Goal: Task Accomplishment & Management: Complete application form

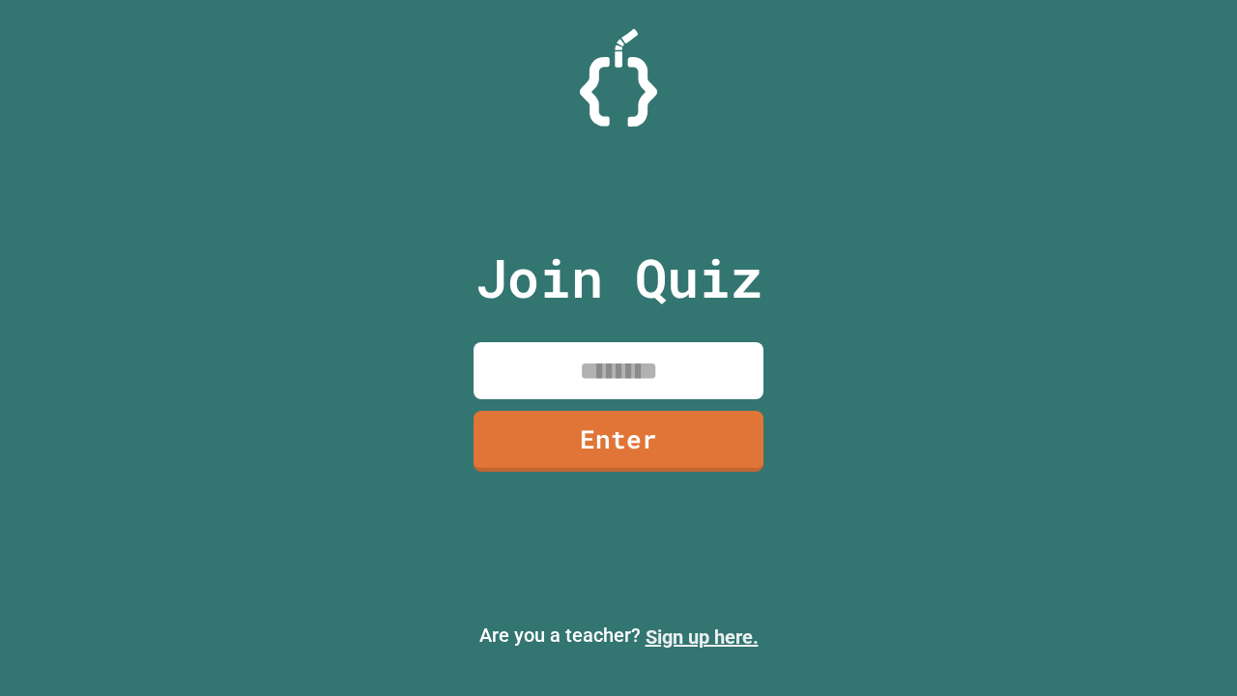
click at [702, 637] on link "Sign up here." at bounding box center [702, 636] width 113 height 23
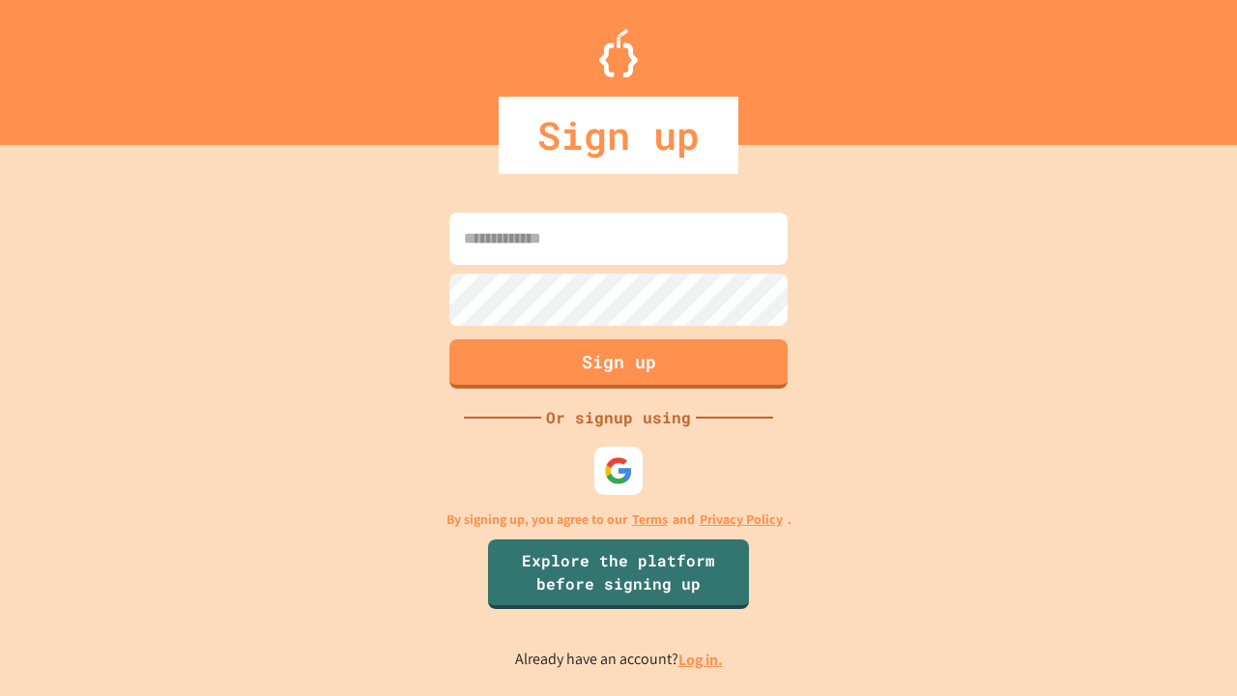
click at [702, 659] on link "Log in." at bounding box center [700, 659] width 44 height 20
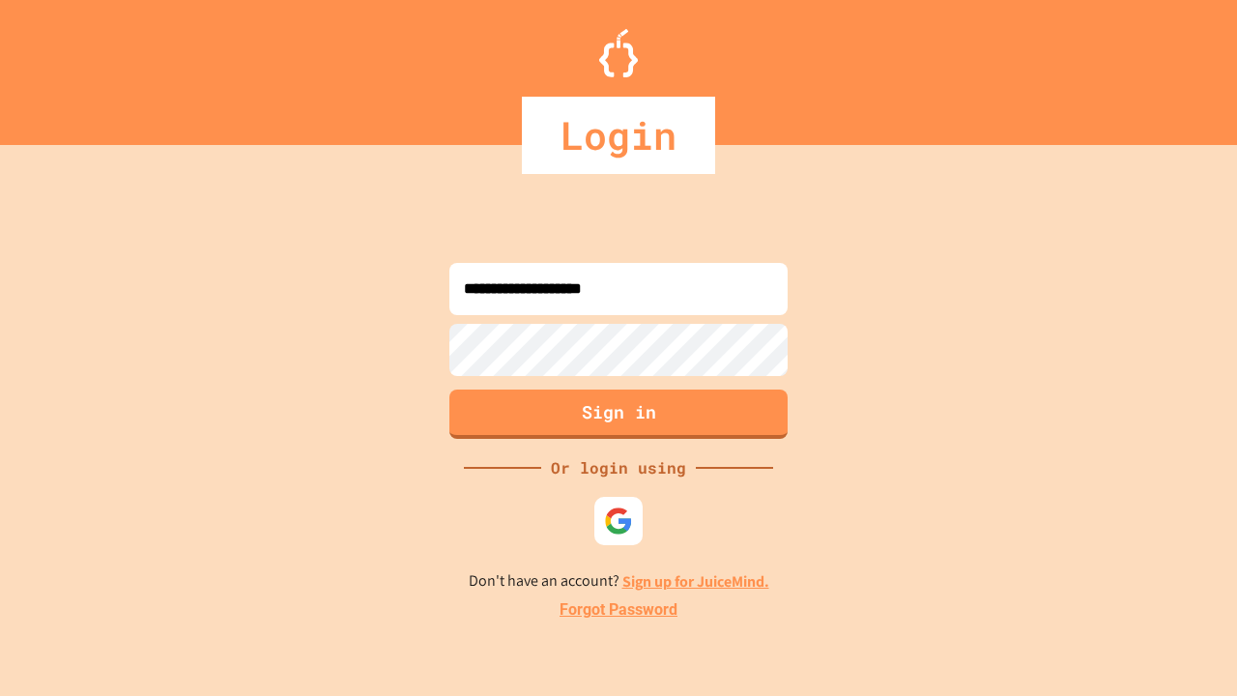
type input "**********"
